Goal: Transaction & Acquisition: Obtain resource

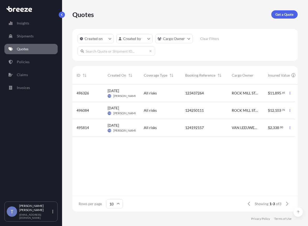
scroll to position [121, 218]
click at [279, 16] on p "Get a Quote" at bounding box center [284, 14] width 18 height 5
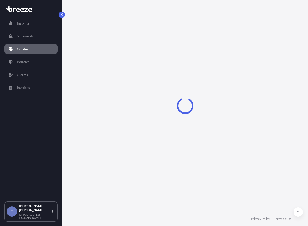
select select "Sea"
select select "1"
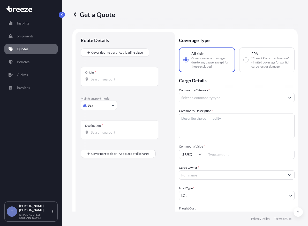
scroll to position [9, 0]
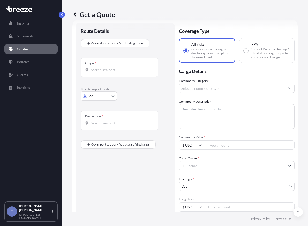
click at [104, 109] on body "Insights Shipments Quotes Policies Claims Invoices T [PERSON_NAME] [EMAIL_ADDRE…" at bounding box center [154, 132] width 308 height 265
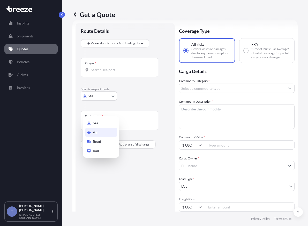
click at [109, 137] on div "Air" at bounding box center [101, 132] width 32 height 9
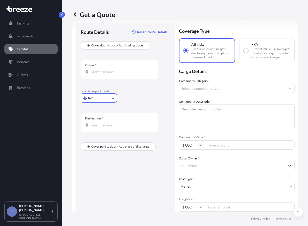
click at [103, 115] on body "Insights Shipments Quotes Policies Claims Invoices T [PERSON_NAME] [EMAIL_ADDRE…" at bounding box center [154, 132] width 308 height 265
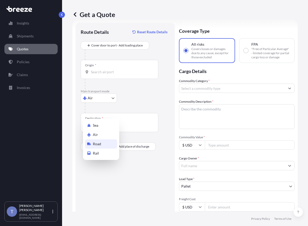
click at [105, 147] on div "Road" at bounding box center [101, 143] width 32 height 9
select select "Road"
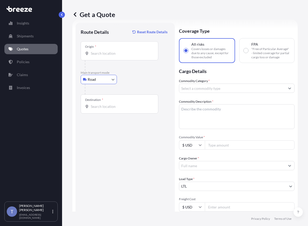
click at [113, 56] on input "Origin *" at bounding box center [121, 53] width 61 height 5
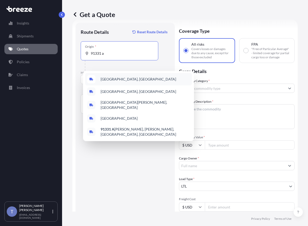
click at [116, 80] on span "[GEOGRAPHIC_DATA], [GEOGRAPHIC_DATA]" at bounding box center [137, 79] width 75 height 5
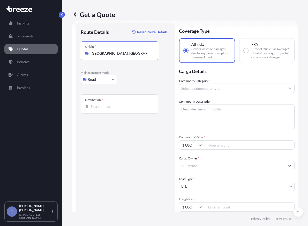
type input "[GEOGRAPHIC_DATA], [GEOGRAPHIC_DATA]"
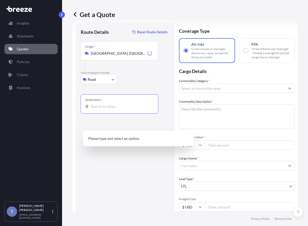
click at [110, 109] on input "Destination *" at bounding box center [121, 106] width 61 height 5
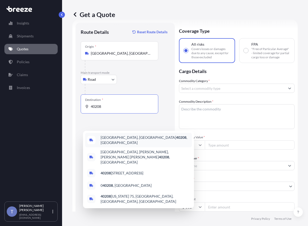
click at [114, 144] on div "[GEOGRAPHIC_DATA] , [GEOGRAPHIC_DATA]" at bounding box center [138, 140] width 107 height 14
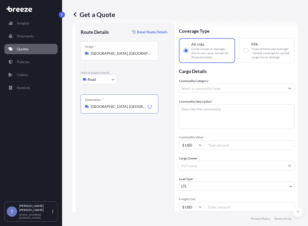
type input "[GEOGRAPHIC_DATA], [GEOGRAPHIC_DATA]"
click at [217, 127] on textarea "Commodity Description *" at bounding box center [236, 116] width 115 height 25
type textarea "helmets"
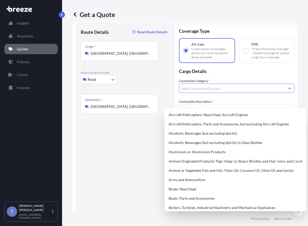
click at [246, 93] on input "Commodity Category *" at bounding box center [232, 88] width 106 height 9
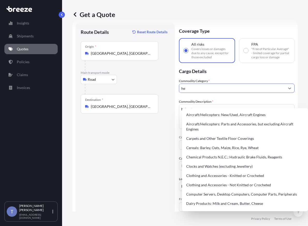
type input "h"
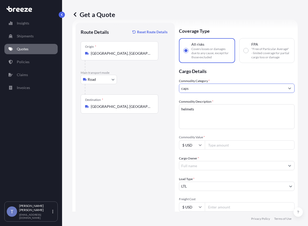
click at [271, 93] on input "caps" at bounding box center [232, 88] width 106 height 9
type input "c"
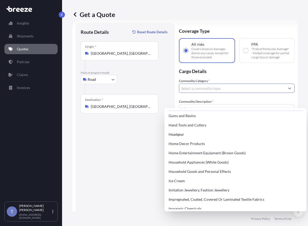
scroll to position [491, 0]
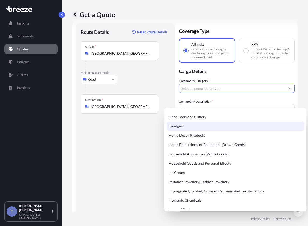
click at [217, 131] on div "Headgear" at bounding box center [235, 126] width 138 height 9
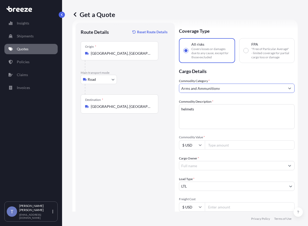
type input "Arms and Ammunition"
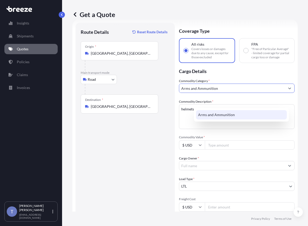
click at [229, 93] on input "Arms and Ammunition" at bounding box center [232, 88] width 106 height 9
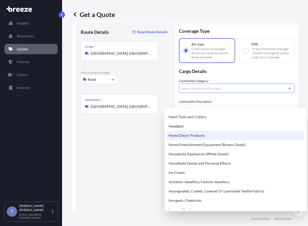
click at [217, 140] on div "Home Decor Products" at bounding box center [235, 135] width 138 height 9
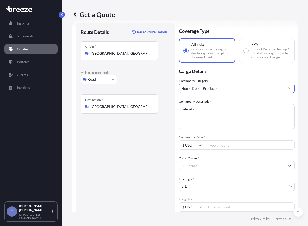
click at [223, 93] on input "Home Decor Products" at bounding box center [232, 88] width 106 height 9
click at [288, 89] on icon "Show suggestions" at bounding box center [289, 89] width 3 height 2
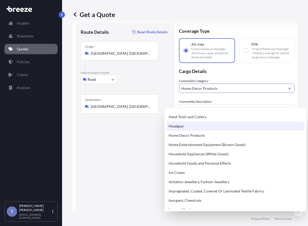
click at [202, 131] on div "Headgear" at bounding box center [235, 126] width 138 height 9
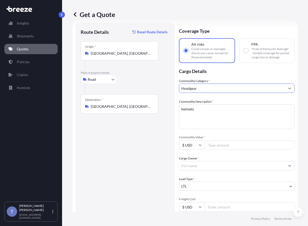
type input "Headgear"
click at [135, 154] on div "Route Details Reset Route Details Place of loading Road Road Rail Origin * [GEO…" at bounding box center [125, 160] width 89 height 264
click at [229, 170] on input "Cargo Owner *" at bounding box center [232, 165] width 106 height 9
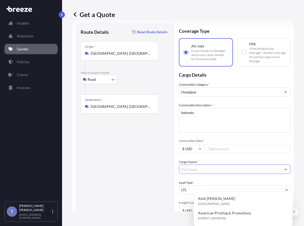
click at [230, 153] on input "Commodity Value *" at bounding box center [248, 148] width 86 height 9
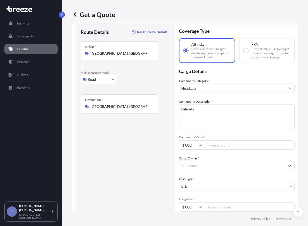
paste input "49221"
click at [137, 161] on div "Route Details Reset Route Details Place of loading Road Road Rail Origin * [GEO…" at bounding box center [125, 160] width 89 height 264
click at [227, 150] on input "49221.00" at bounding box center [250, 144] width 90 height 9
click at [167, 164] on div "Route Details Reset Route Details Place of loading Road Road Rail Origin * [GEO…" at bounding box center [125, 160] width 89 height 264
click at [241, 150] on input "49221.00" at bounding box center [250, 144] width 90 height 9
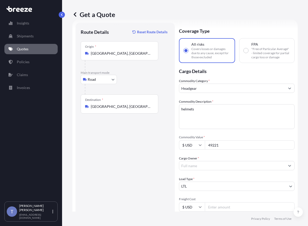
type input "49221"
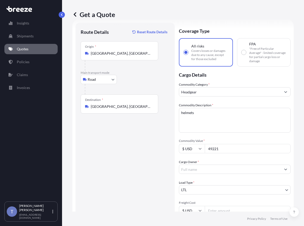
click at [225, 174] on input "Cargo Owner *" at bounding box center [230, 169] width 102 height 9
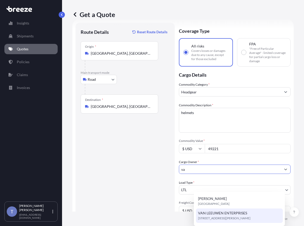
click at [231, 214] on span "VAN LEEUWEN ENTERPRISES" at bounding box center [222, 213] width 49 height 5
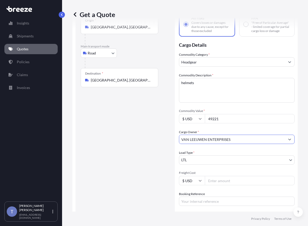
scroll to position [61, 0]
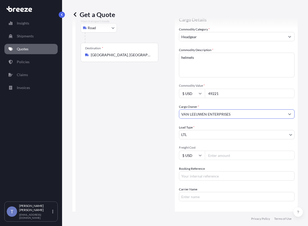
type input "VAN LEEUWEN ENTERPRISES"
click at [233, 183] on div "Commodity Category * Headgear Commodity Description * helmets Commodity Value *…" at bounding box center [236, 114] width 115 height 175
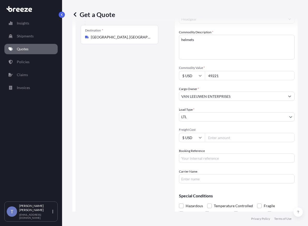
scroll to position [87, 0]
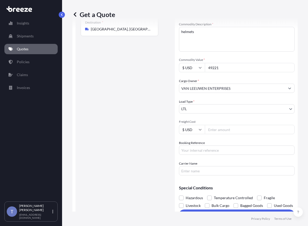
click at [241, 134] on input "Freight Cost" at bounding box center [250, 129] width 90 height 9
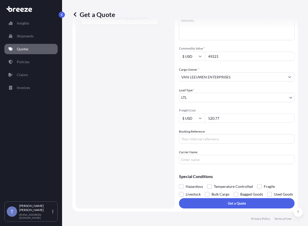
scroll to position [138, 0]
type input "520.77"
click at [199, 155] on input "Carrier Name" at bounding box center [236, 159] width 115 height 9
type input "e"
type input "XPO LOGISTICS"
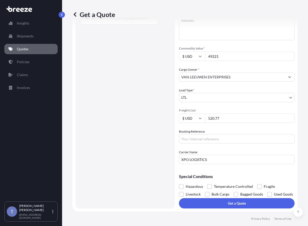
click at [207, 134] on input "Booking Reference" at bounding box center [236, 138] width 115 height 9
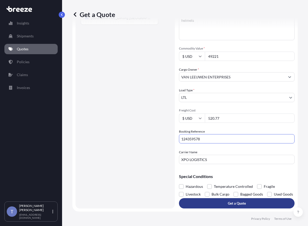
type input "124359578"
click at [265, 198] on button "Get a Quote" at bounding box center [236, 203] width 115 height 10
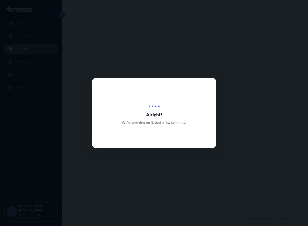
select select "Road"
select select "1"
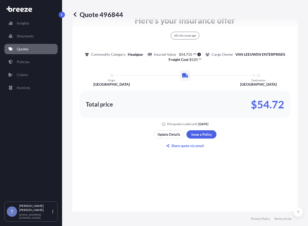
scroll to position [454, 0]
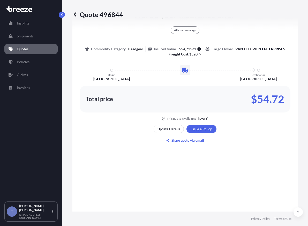
click at [34, 50] on link "Quotes" at bounding box center [30, 49] width 53 height 10
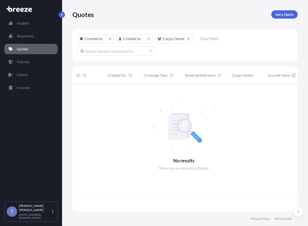
scroll to position [121, 218]
